Goal: Task Accomplishment & Management: Complete application form

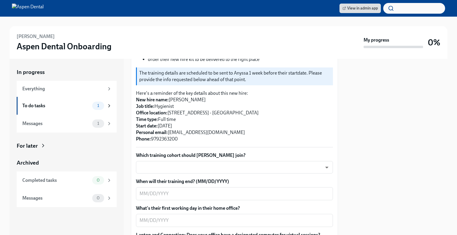
scroll to position [121, 0]
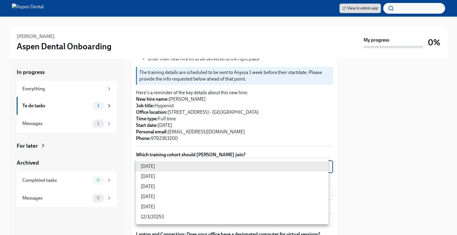
click at [248, 164] on body "View in admin app [PERSON_NAME] Dental Onboarding My progress 0% In progress Ev…" at bounding box center [228, 117] width 457 height 235
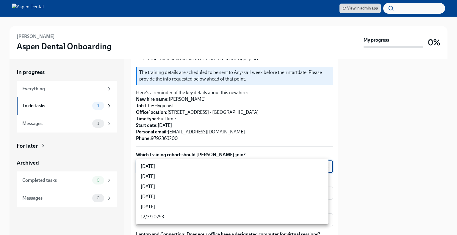
click at [200, 166] on li "[DATE]" at bounding box center [232, 167] width 193 height 10
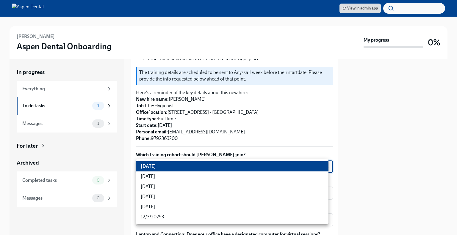
click at [200, 166] on body "View in admin app [PERSON_NAME] Dental Onboarding My progress 0% In progress Ev…" at bounding box center [228, 117] width 457 height 235
click at [195, 191] on li "[DATE]" at bounding box center [232, 187] width 193 height 10
type input "xIpes1xNG"
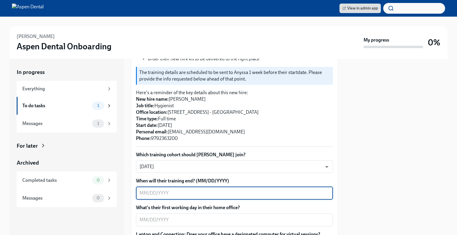
click at [225, 194] on textarea "When will their training end? (MM/DD/YYYY)" at bounding box center [235, 193] width 190 height 7
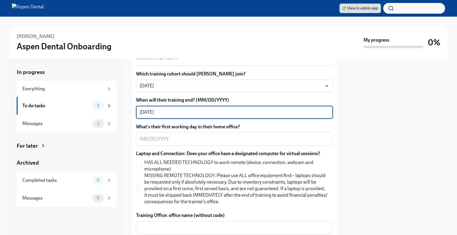
scroll to position [203, 0]
type textarea "[DATE]"
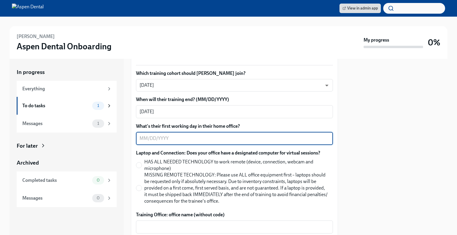
click at [212, 140] on textarea "What's their first working day in their home office?" at bounding box center [235, 138] width 190 height 7
type textarea "[DATE]"
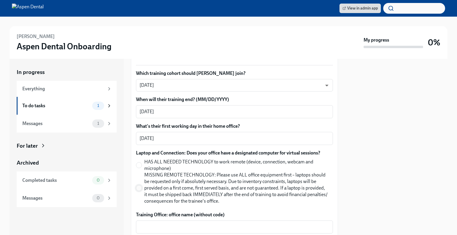
click at [138, 188] on input "MISSING REMOTE TECHNOLOGY: Please use ALL office equipment first – laptops shou…" at bounding box center [138, 188] width 5 height 5
radio input "true"
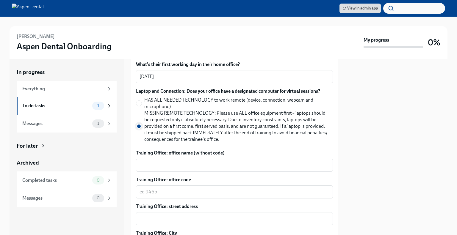
scroll to position [265, 0]
click at [175, 157] on div "Training Office: office name (without code) x ​" at bounding box center [234, 160] width 197 height 22
click at [176, 160] on div "x ​" at bounding box center [234, 164] width 197 height 13
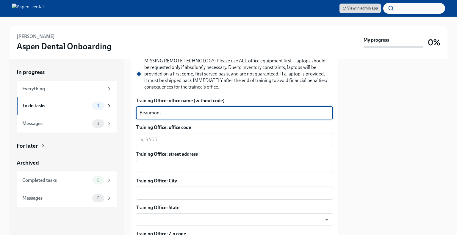
scroll to position [321, 0]
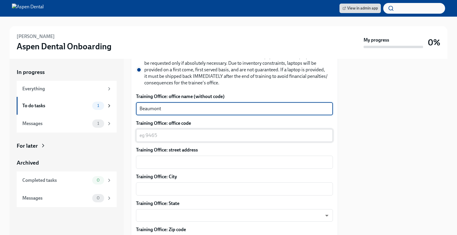
type textarea "Beaumont"
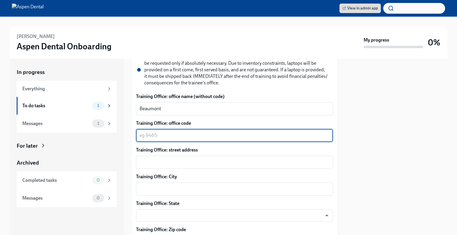
click at [178, 132] on textarea "Training Office: office code" at bounding box center [235, 135] width 190 height 7
type textarea "4376"
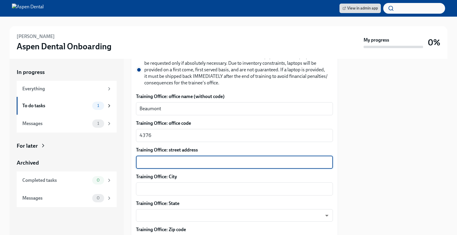
click at [246, 160] on textarea "Training Office: street address" at bounding box center [235, 162] width 190 height 7
type textarea "[STREET_ADDRESS]"
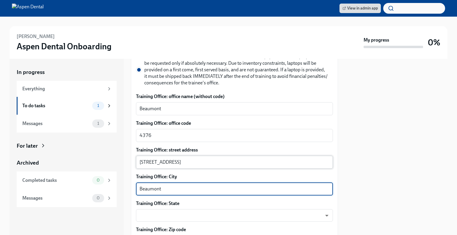
type textarea "Beaumont"
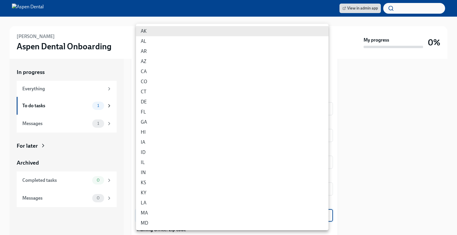
click at [243, 217] on body "View in admin app [PERSON_NAME] Dental Onboarding My progress 0% In progress Ev…" at bounding box center [228, 117] width 457 height 235
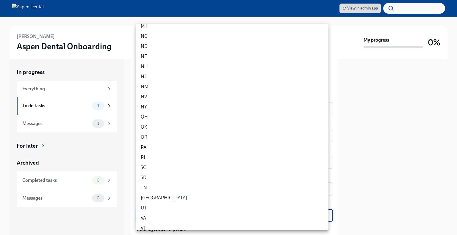
scroll to position [258, 0]
click at [231, 197] on li "[GEOGRAPHIC_DATA]" at bounding box center [232, 198] width 193 height 10
type input "3tzigpj2I"
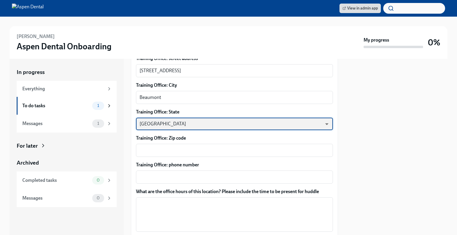
scroll to position [413, 0]
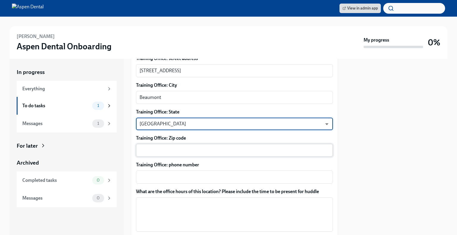
click at [211, 147] on textarea "Training Office: Zip code" at bounding box center [235, 150] width 190 height 7
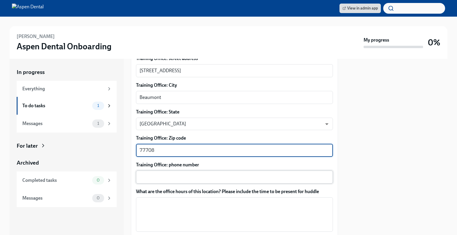
type textarea "77708"
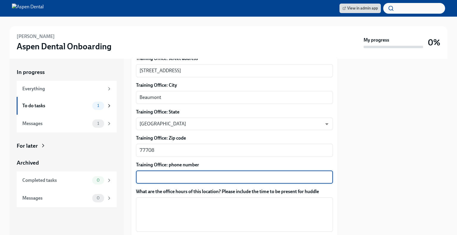
click at [201, 177] on textarea "Training Office: phone number" at bounding box center [235, 177] width 190 height 7
type textarea "[PHONE_NUMBER]"
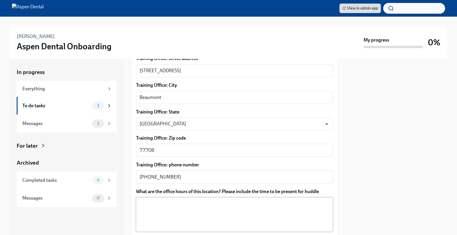
click at [204, 200] on div "x ​" at bounding box center [234, 215] width 197 height 35
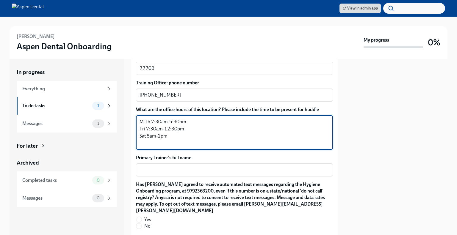
scroll to position [512, 0]
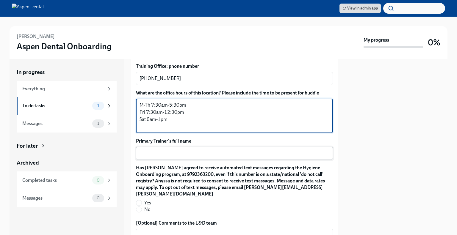
type textarea "M-Th 7:30am-5:30pm Fri 7:30am-12:30pm Sat 8am-1pm"
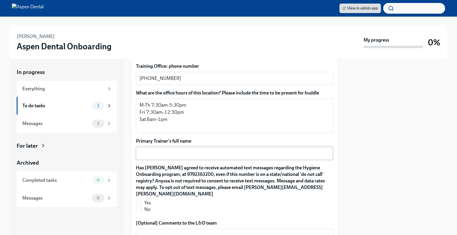
click at [183, 149] on div "x ​" at bounding box center [234, 153] width 197 height 13
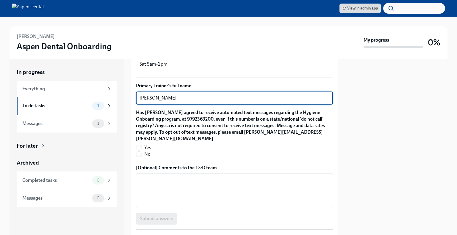
scroll to position [570, 0]
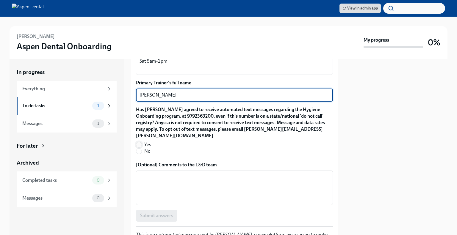
type textarea "[PERSON_NAME]"
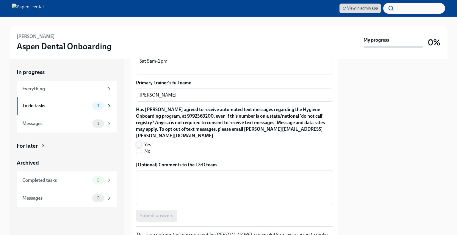
click at [138, 142] on input "Yes" at bounding box center [138, 144] width 5 height 5
radio input "true"
click at [158, 213] on span "Submit answers" at bounding box center [156, 216] width 33 height 6
